Goal: Transaction & Acquisition: Purchase product/service

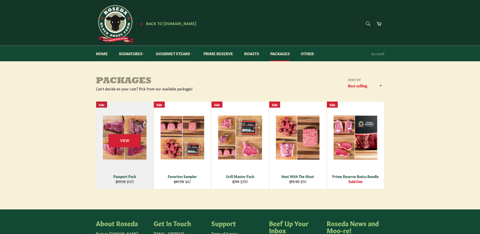
click at [123, 131] on div "View" at bounding box center [124, 144] width 57 height 87
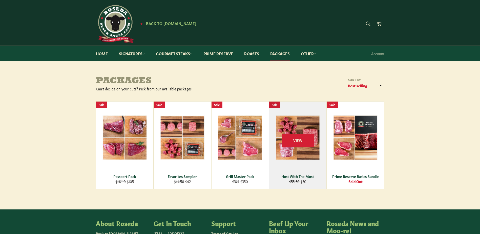
click at [299, 158] on div "View" at bounding box center [297, 144] width 57 height 87
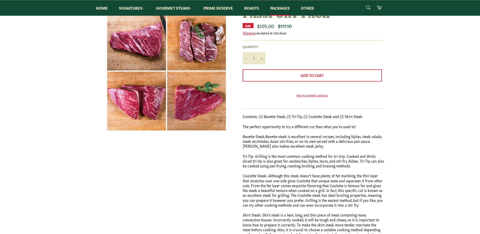
scroll to position [25, 0]
